Goal: Information Seeking & Learning: Learn about a topic

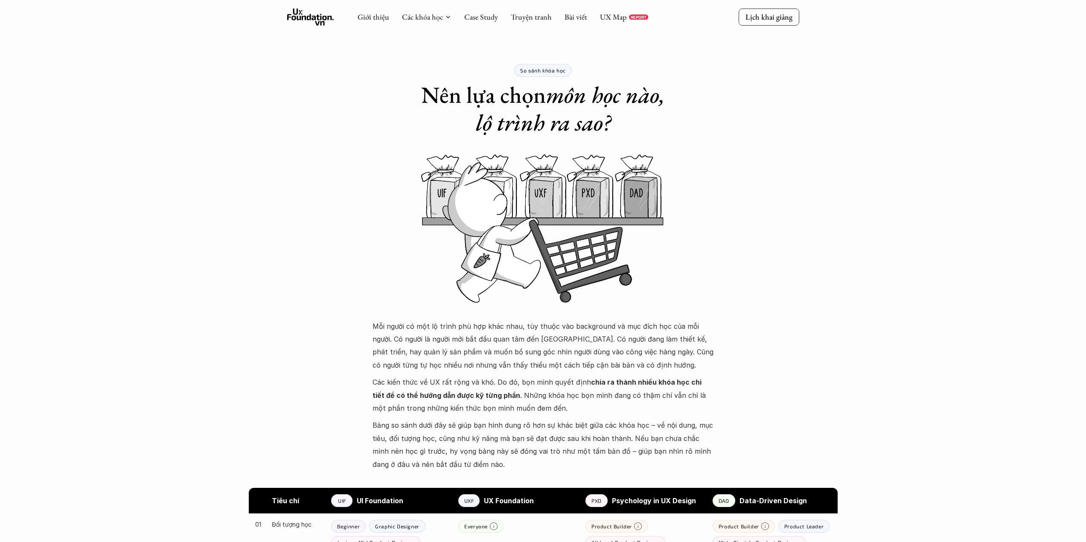
scroll to position [453, 0]
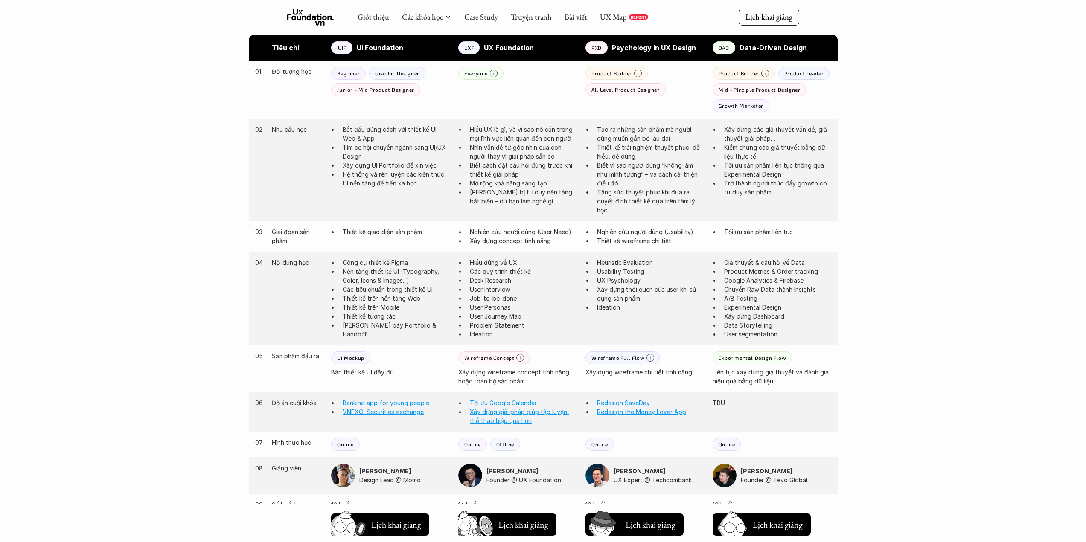
click at [308, 17] on icon at bounding box center [310, 17] width 47 height 17
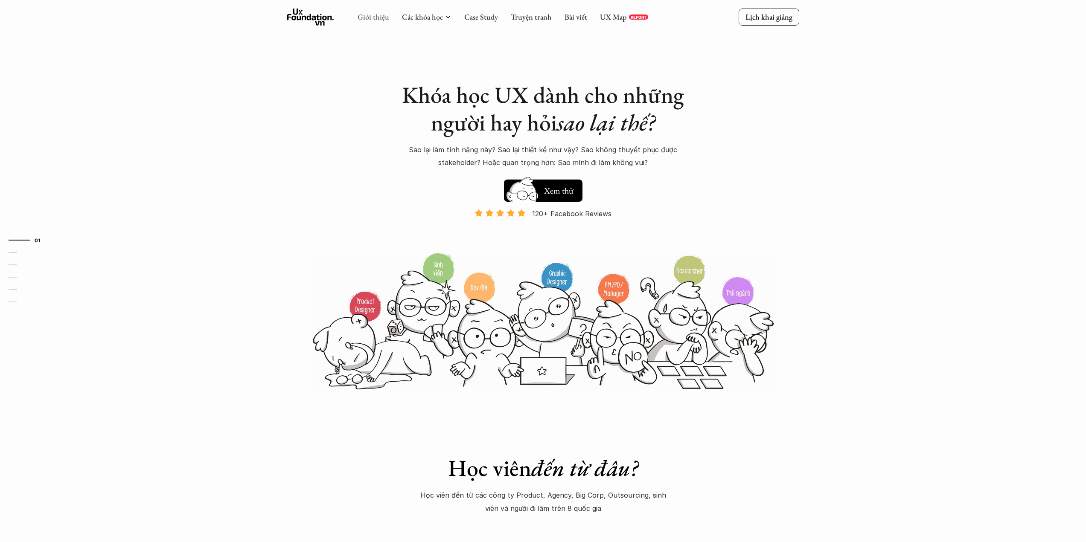
click at [366, 19] on link "Giới thiệu" at bounding box center [373, 17] width 32 height 10
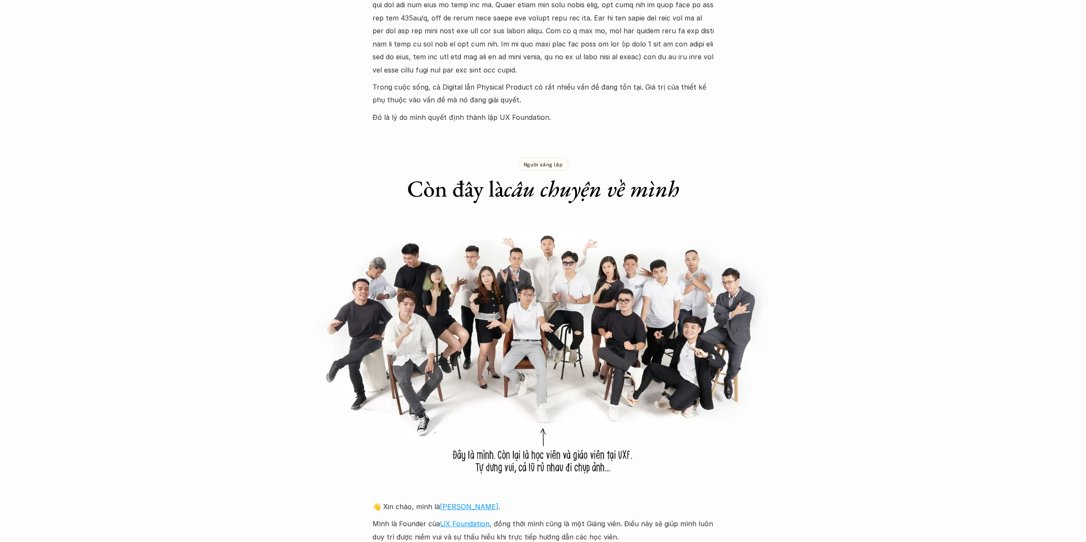
scroll to position [498, 0]
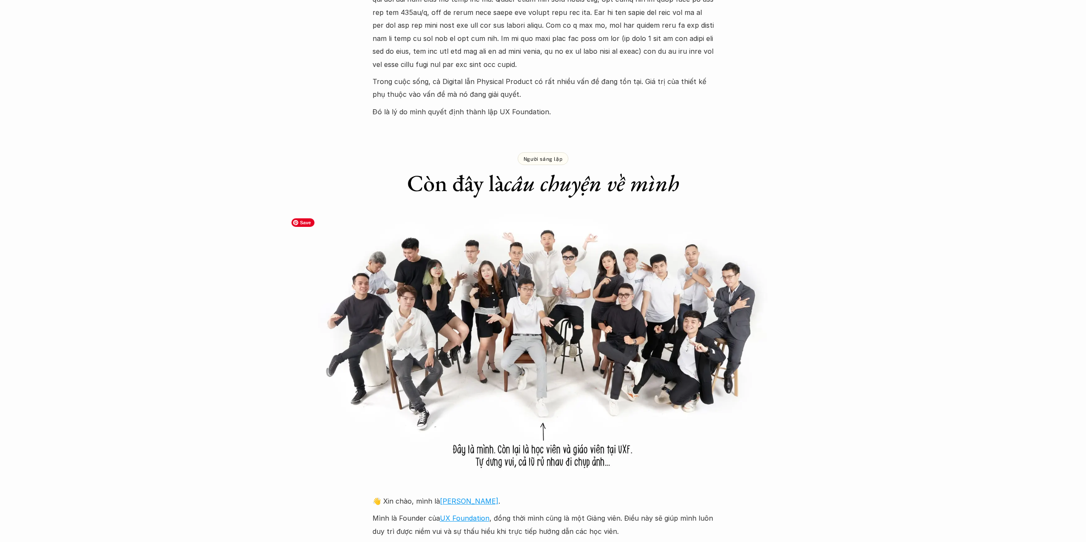
click at [640, 359] on img at bounding box center [543, 346] width 512 height 264
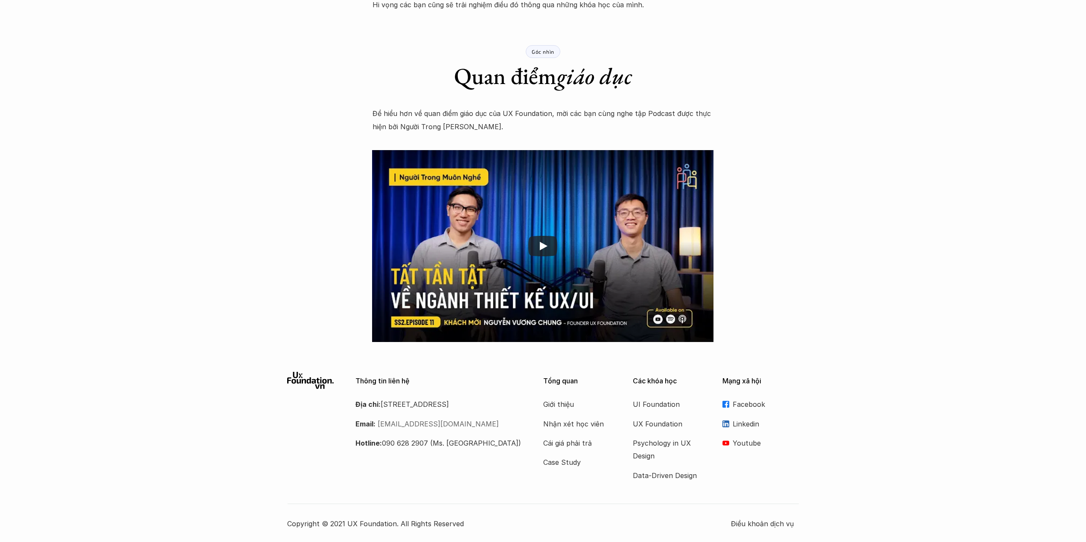
scroll to position [1211, 0]
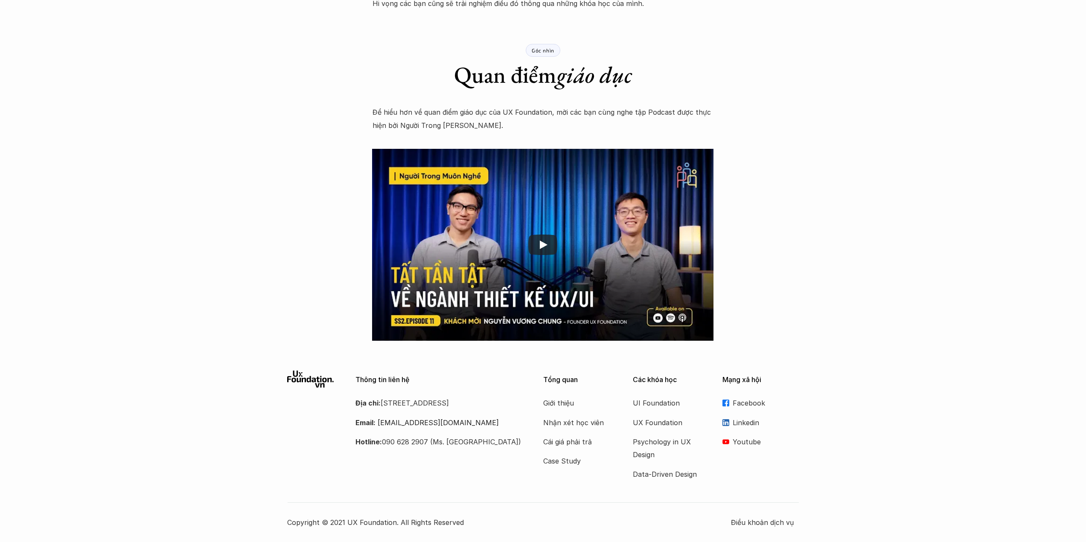
drag, startPoint x: 381, startPoint y: 407, endPoint x: 425, endPoint y: 422, distance: 46.1
click at [425, 410] on p "Địa chỉ: [STREET_ADDRESS]" at bounding box center [438, 403] width 166 height 13
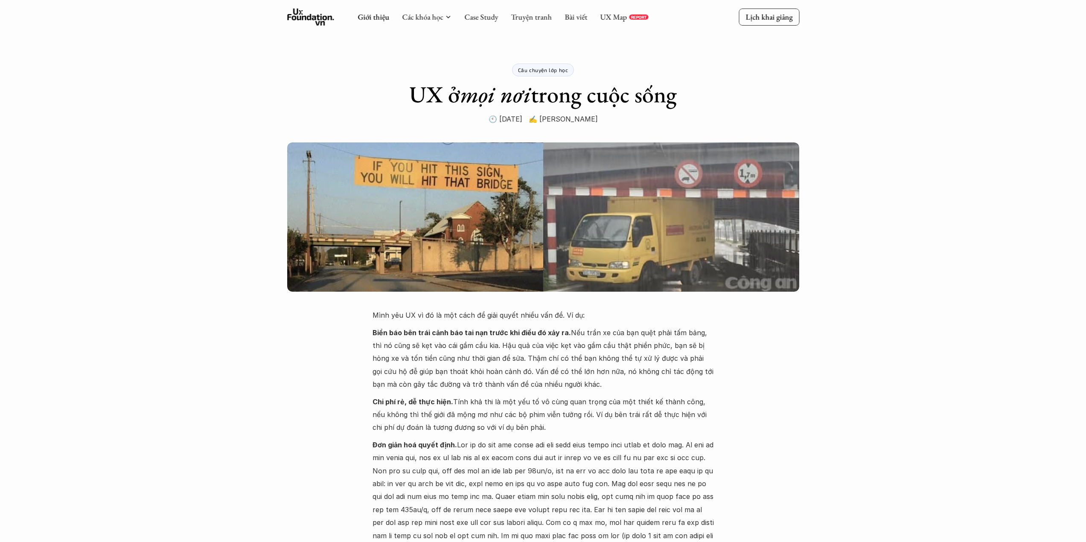
scroll to position [0, 0]
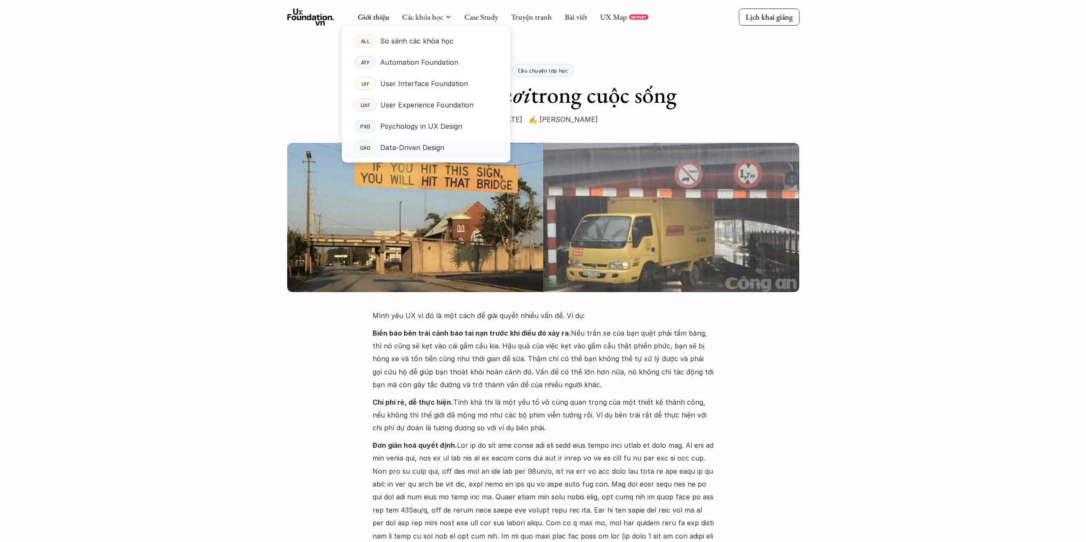
click at [424, 145] on p "Data-Driven Design" at bounding box center [412, 147] width 64 height 13
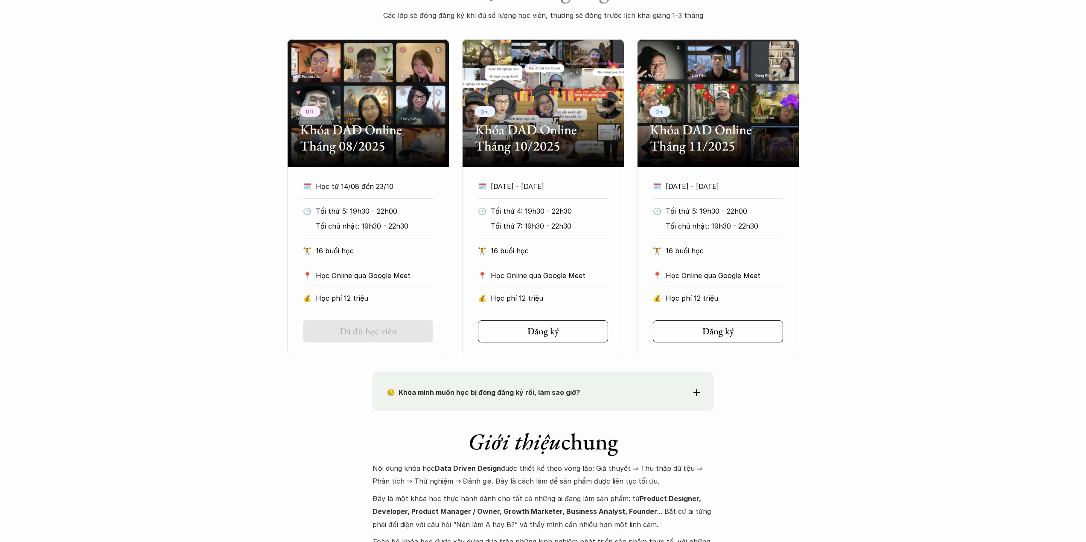
scroll to position [285, 0]
